Goal: Task Accomplishment & Management: Use online tool/utility

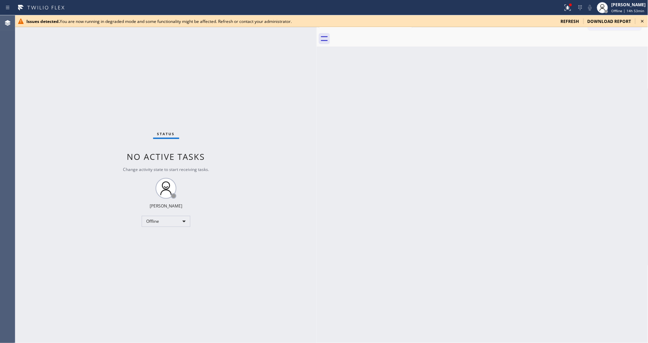
drag, startPoint x: 113, startPoint y: 45, endPoint x: 317, endPoint y: 68, distance: 205.6
click at [317, 68] on div at bounding box center [317, 179] width 0 height 328
click at [583, 19] on icon at bounding box center [643, 21] width 8 height 8
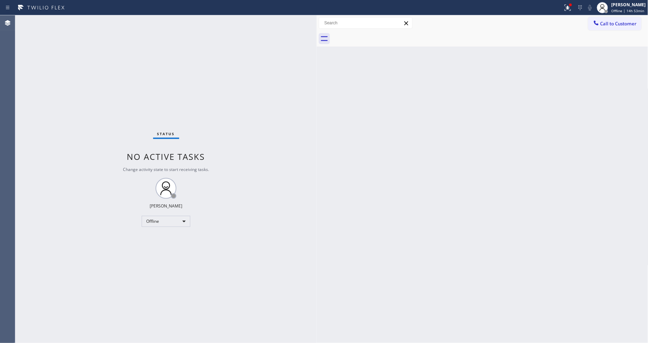
click at [560, 2] on div at bounding box center [282, 7] width 558 height 11
click at [567, 4] on icon at bounding box center [568, 7] width 8 height 8
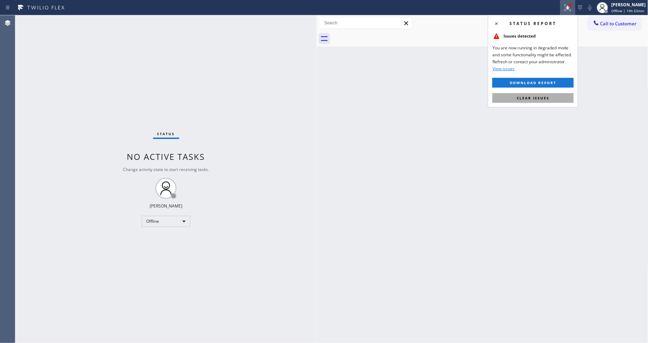
click at [554, 96] on button "Clear issues" at bounding box center [533, 98] width 81 height 10
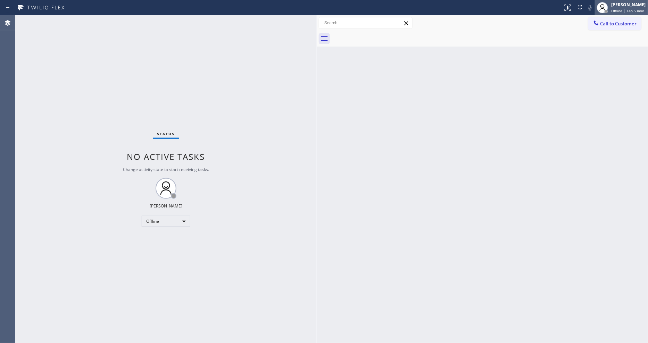
click at [583, 9] on span "Offline | 14h 53min" at bounding box center [628, 10] width 33 height 5
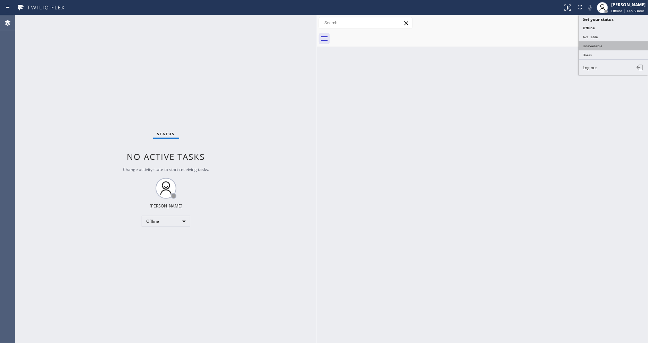
click at [583, 47] on button "Unavailable" at bounding box center [613, 45] width 69 height 9
click at [298, 246] on div "Status No active tasks Change activity state to start receiving tasks. [PERSON_…" at bounding box center [166, 179] width 302 height 328
click at [583, 26] on button "Call to Customer" at bounding box center [615, 23] width 53 height 13
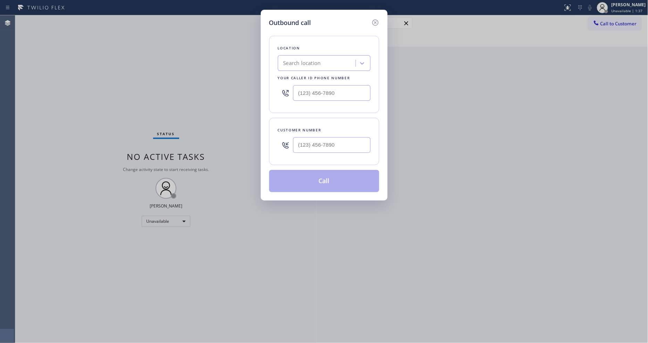
click at [296, 63] on div "Search location" at bounding box center [303, 63] width 38 height 8
paste input "SwiftFix Appliances"
type input "SwiftFix Appliances"
click at [294, 76] on div "SwiftFix Appliances" at bounding box center [324, 78] width 93 height 13
type input "[PHONE_NUMBER]"
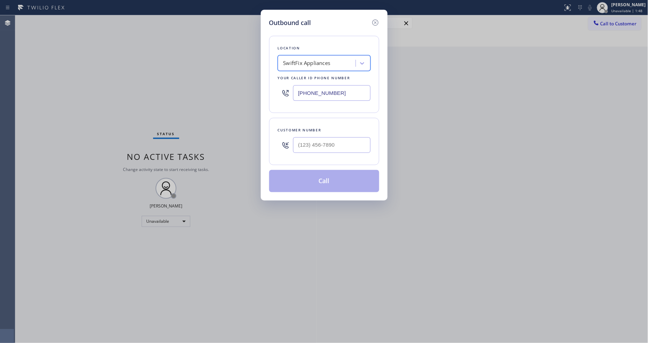
click at [313, 141] on input "text" at bounding box center [331, 145] width 77 height 16
paste input "516) 626-1474"
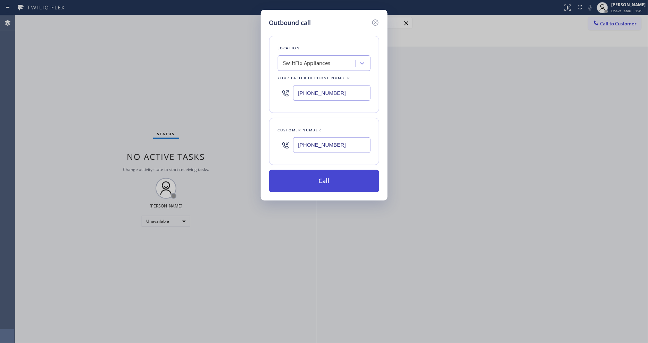
click at [307, 183] on button "Call" at bounding box center [324, 181] width 110 height 22
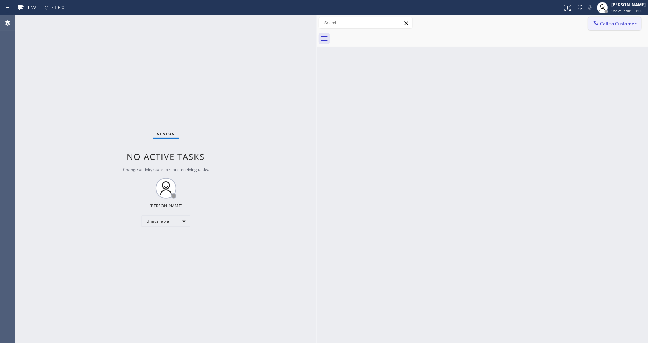
click at [583, 26] on button "Call to Customer" at bounding box center [615, 23] width 53 height 13
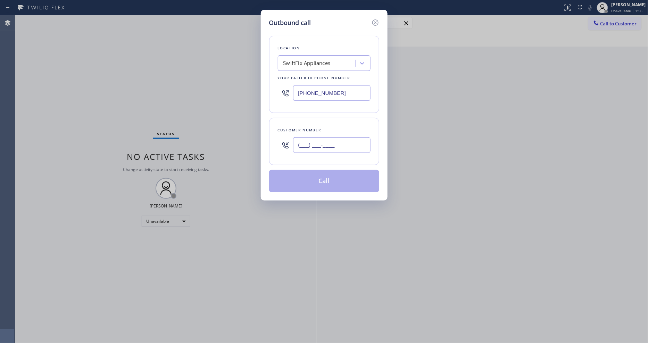
click at [301, 147] on input "(___) ___-____" at bounding box center [331, 145] width 77 height 16
paste input "516) 626-1474"
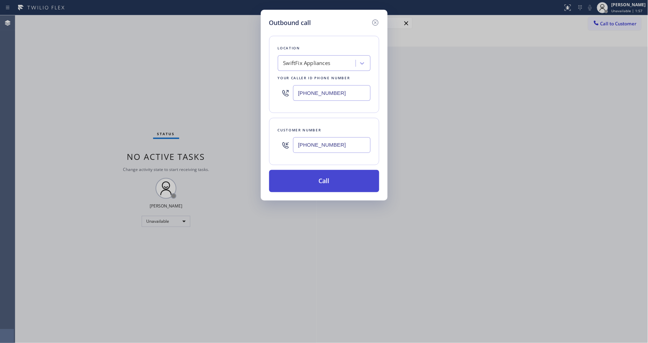
type input "[PHONE_NUMBER]"
click at [294, 181] on button "Call" at bounding box center [324, 181] width 110 height 22
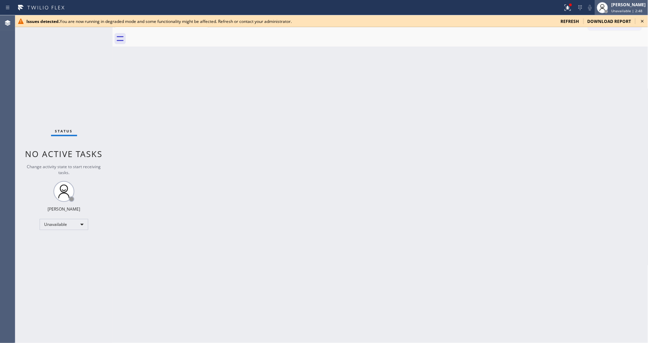
click at [617, 10] on span "Unavailable | 2:48" at bounding box center [627, 10] width 31 height 5
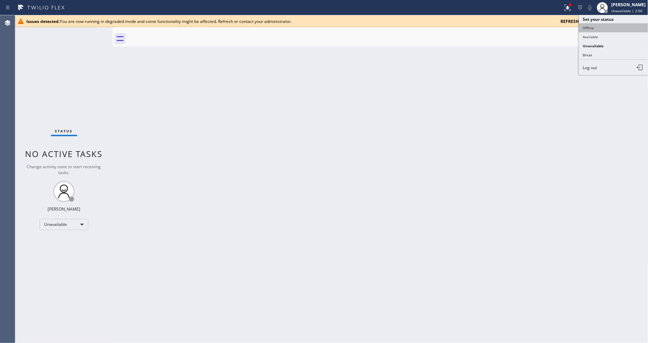
click at [611, 26] on button "Offline" at bounding box center [613, 27] width 69 height 9
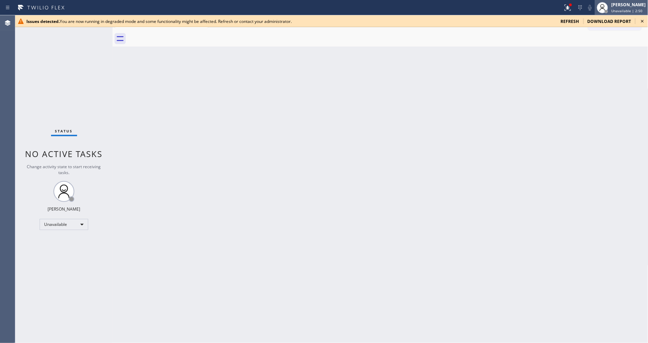
click at [621, 8] on span "Unavailable | 2:50" at bounding box center [627, 10] width 31 height 5
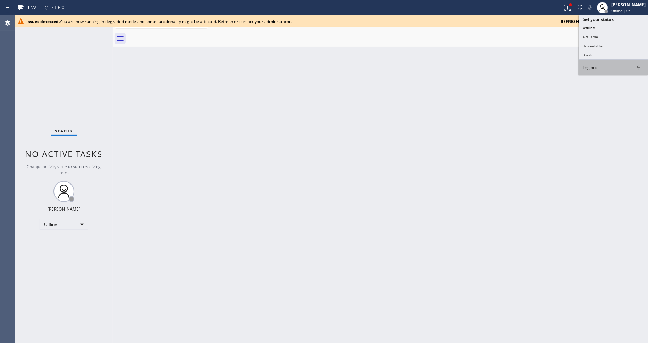
click at [613, 68] on button "Log out" at bounding box center [613, 67] width 69 height 15
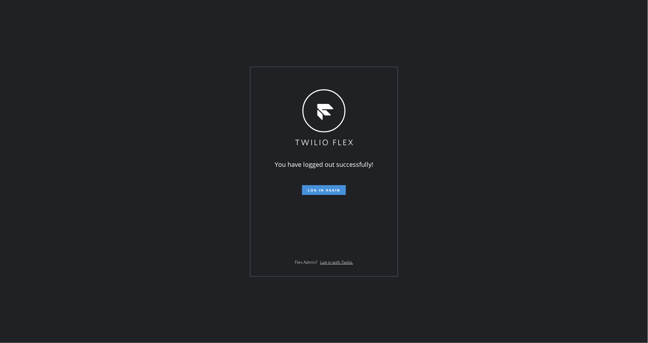
click at [318, 189] on span "Log in again" at bounding box center [324, 190] width 33 height 5
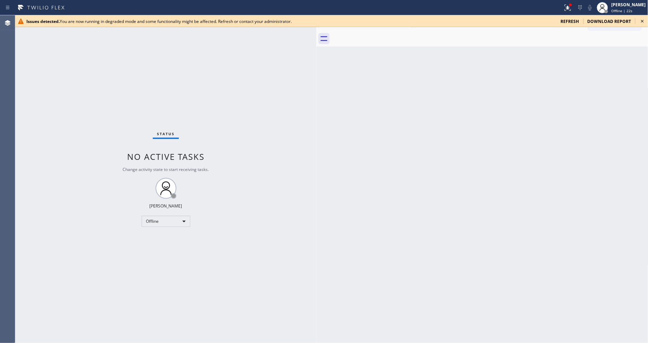
drag, startPoint x: 113, startPoint y: 50, endPoint x: 317, endPoint y: 78, distance: 205.8
click at [317, 78] on div at bounding box center [317, 179] width 0 height 328
click at [576, 19] on span "refresh" at bounding box center [570, 21] width 18 height 6
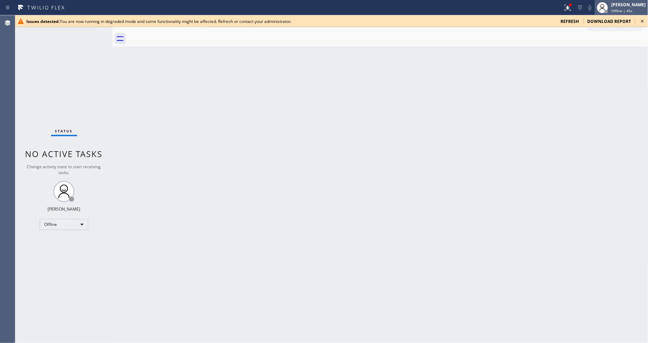
click at [630, 7] on div "[PERSON_NAME]" at bounding box center [629, 5] width 34 height 6
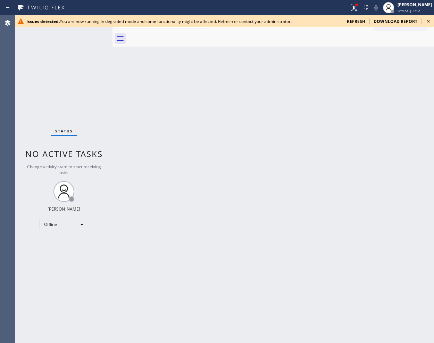
click at [206, 97] on div "Back to Dashboard Change Sender ID Customers Technicians Select a contact Outbo…" at bounding box center [274, 179] width 322 height 328
